Goal: Navigation & Orientation: Find specific page/section

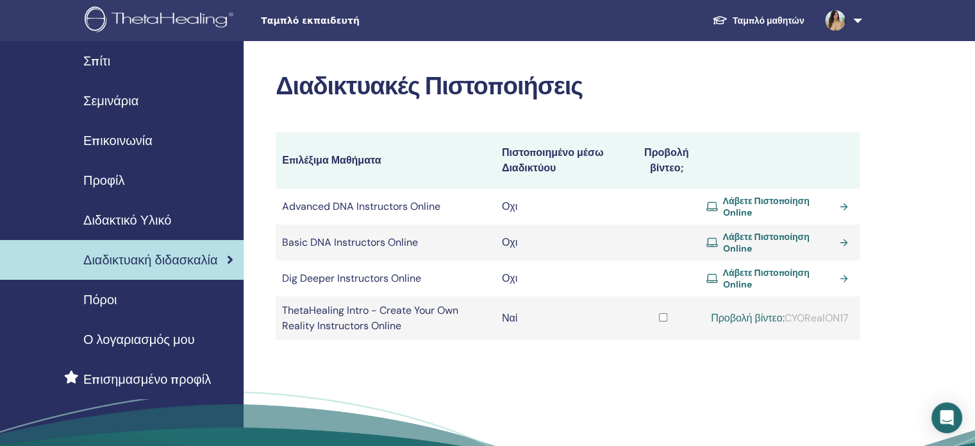
click at [108, 223] on span "Διδακτικό Υλικό" at bounding box center [127, 219] width 88 height 19
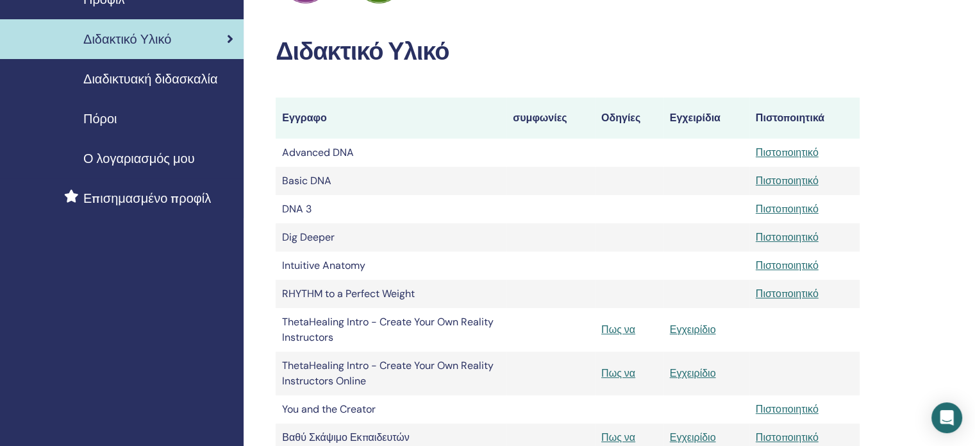
scroll to position [128, 0]
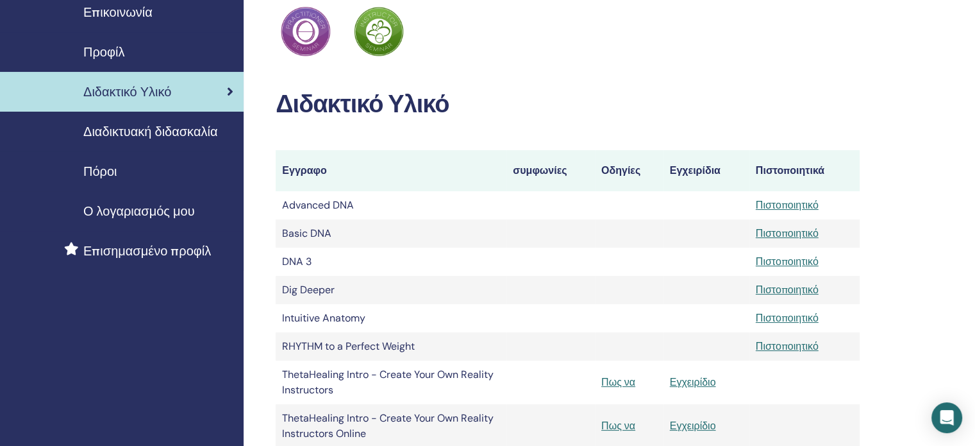
click at [151, 94] on span "Διδακτικό Υλικό" at bounding box center [127, 91] width 88 height 19
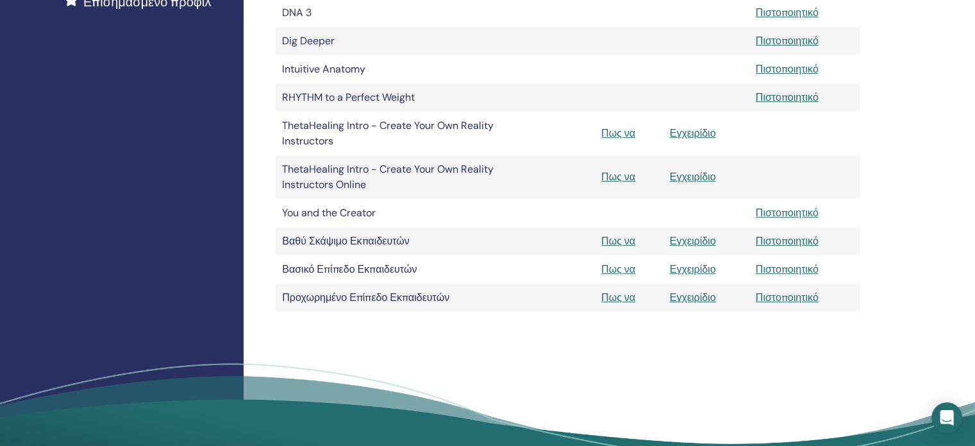
scroll to position [128, 0]
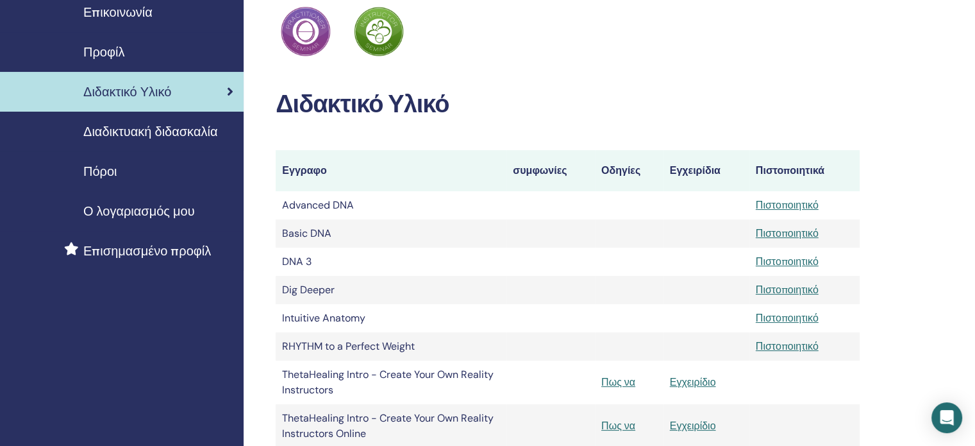
click at [110, 51] on span "Προφίλ" at bounding box center [103, 51] width 41 height 19
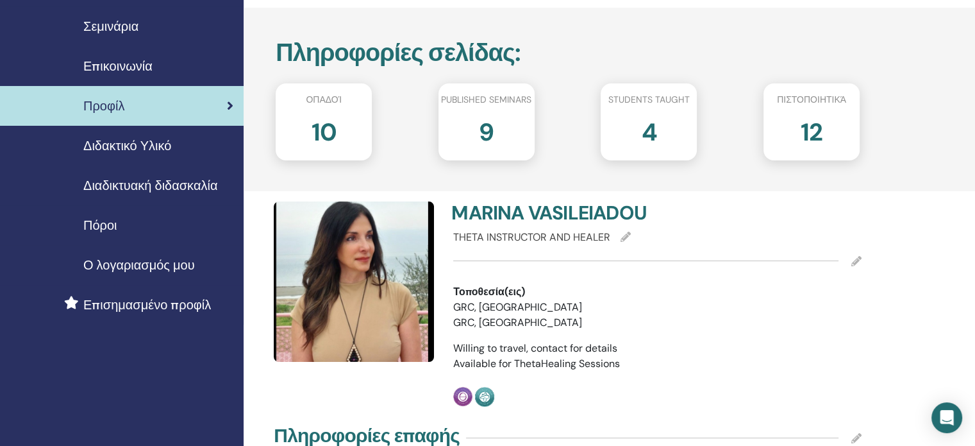
scroll to position [64, 0]
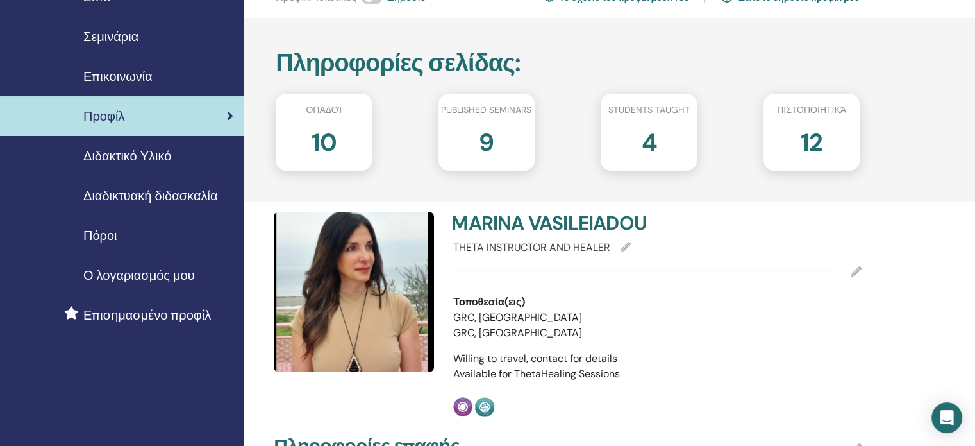
click at [142, 153] on span "Διδακτικό Υλικό" at bounding box center [127, 155] width 88 height 19
